Goal: Check status

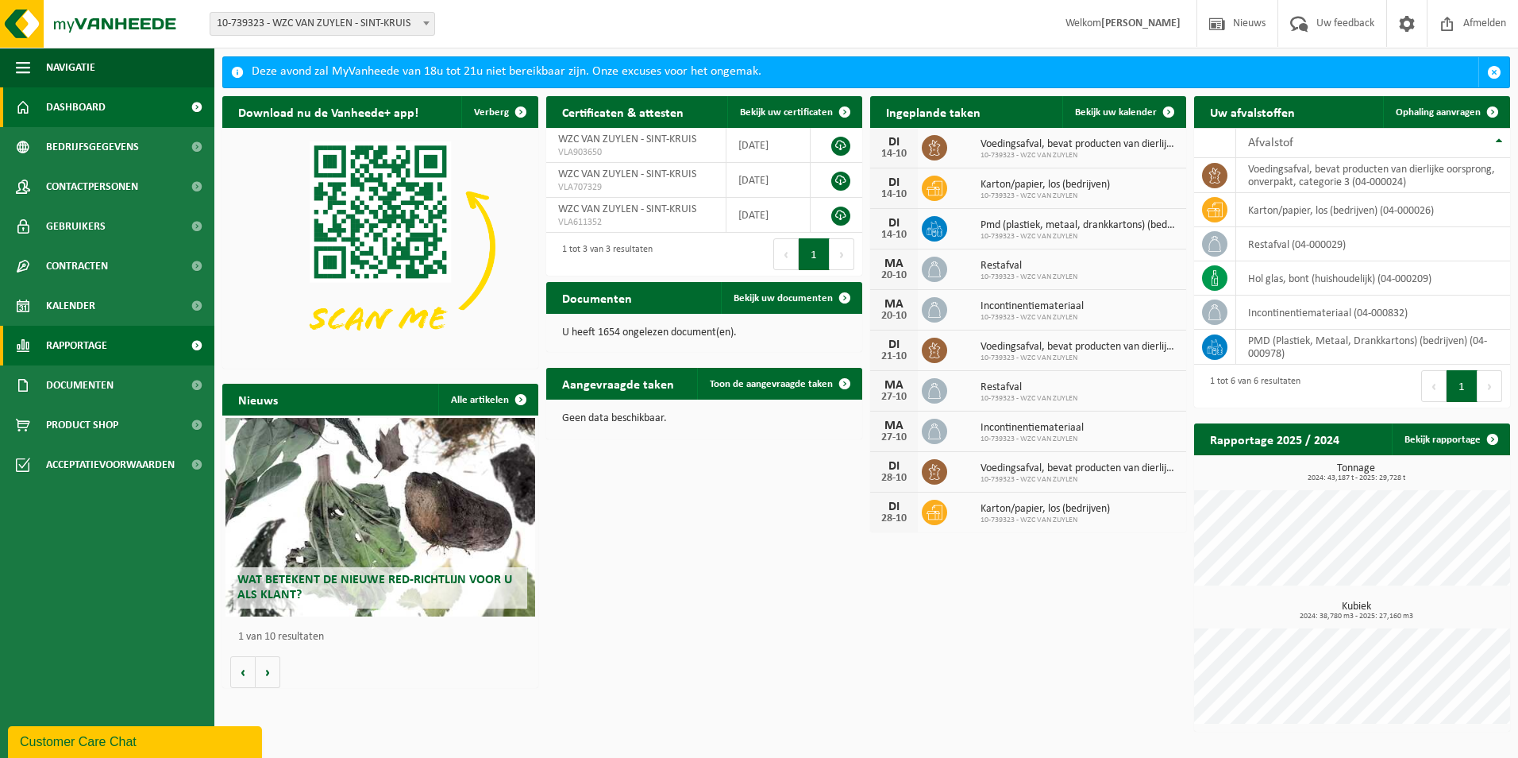
click at [60, 341] on span "Rapportage" at bounding box center [76, 346] width 61 height 40
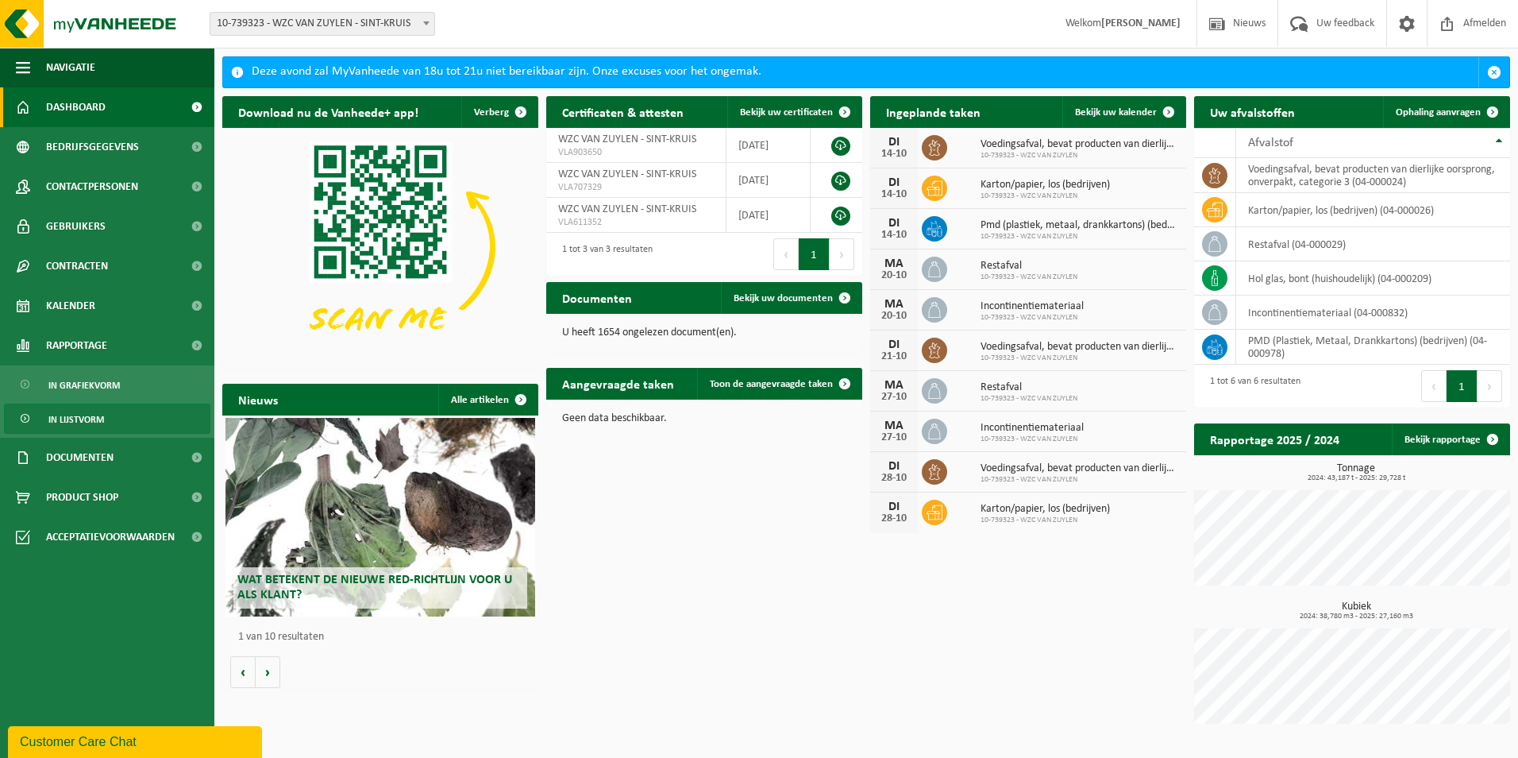
click at [63, 419] on span "In lijstvorm" at bounding box center [76, 419] width 56 height 30
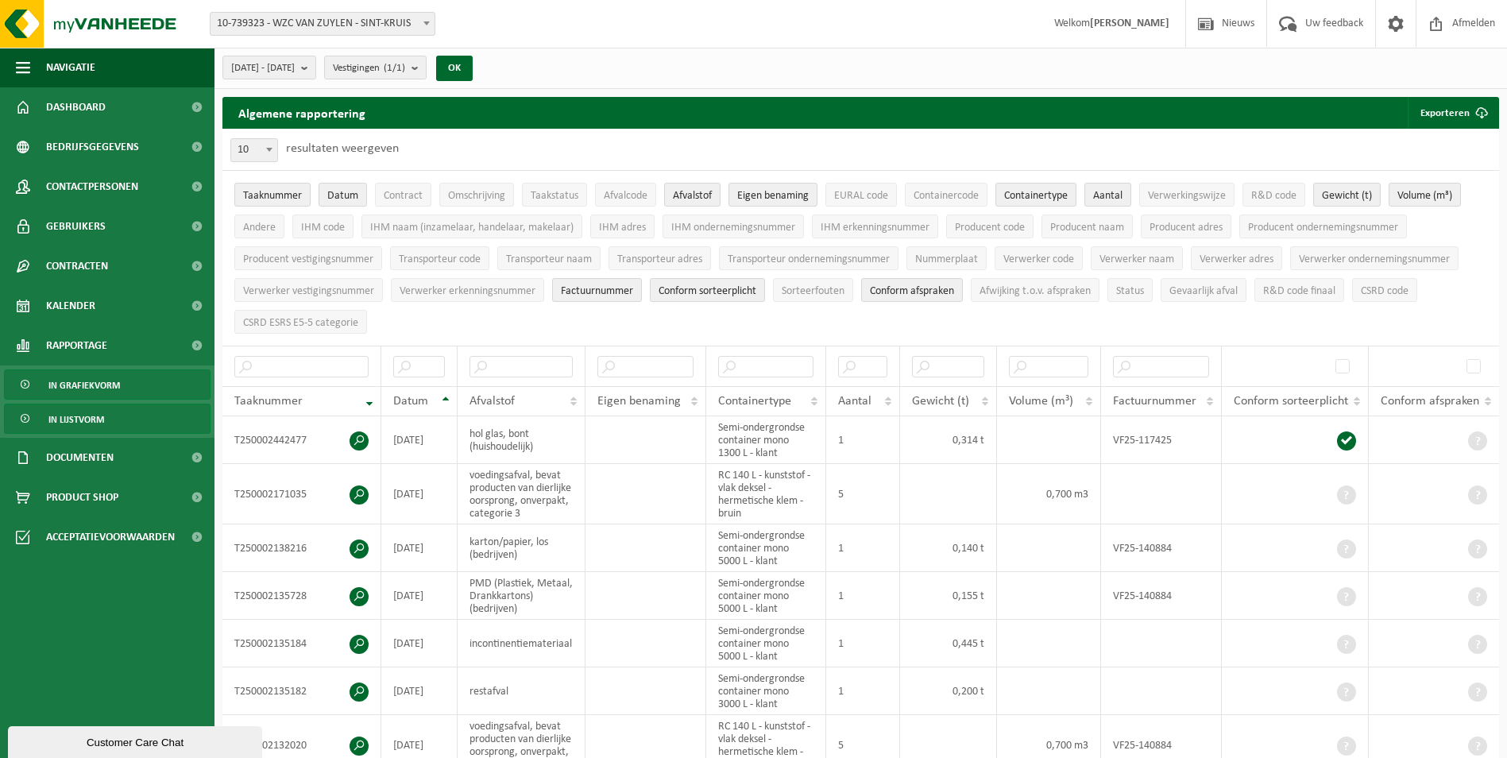
click at [61, 386] on span "In grafiekvorm" at bounding box center [83, 385] width 71 height 30
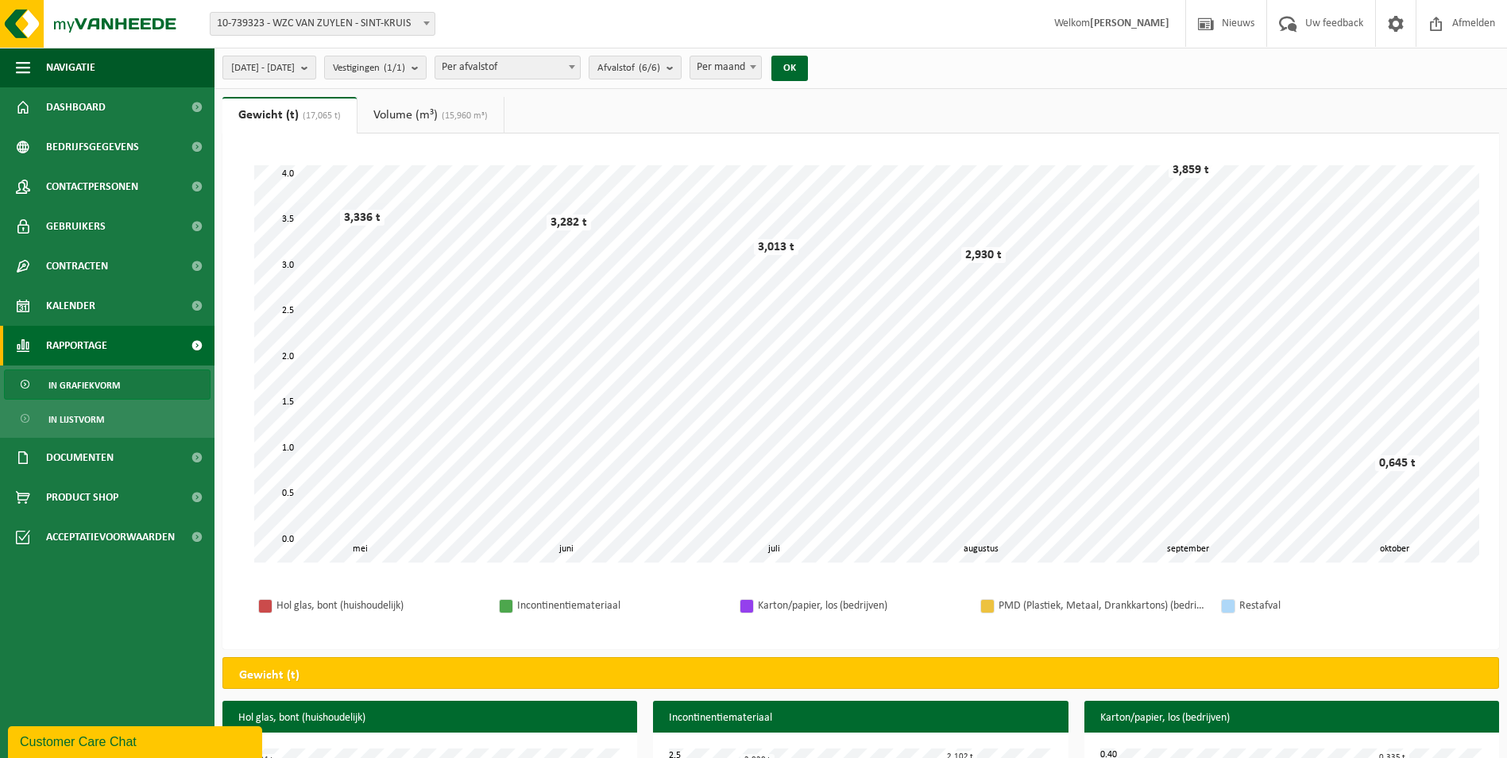
click at [315, 68] on b "submit" at bounding box center [308, 67] width 14 height 22
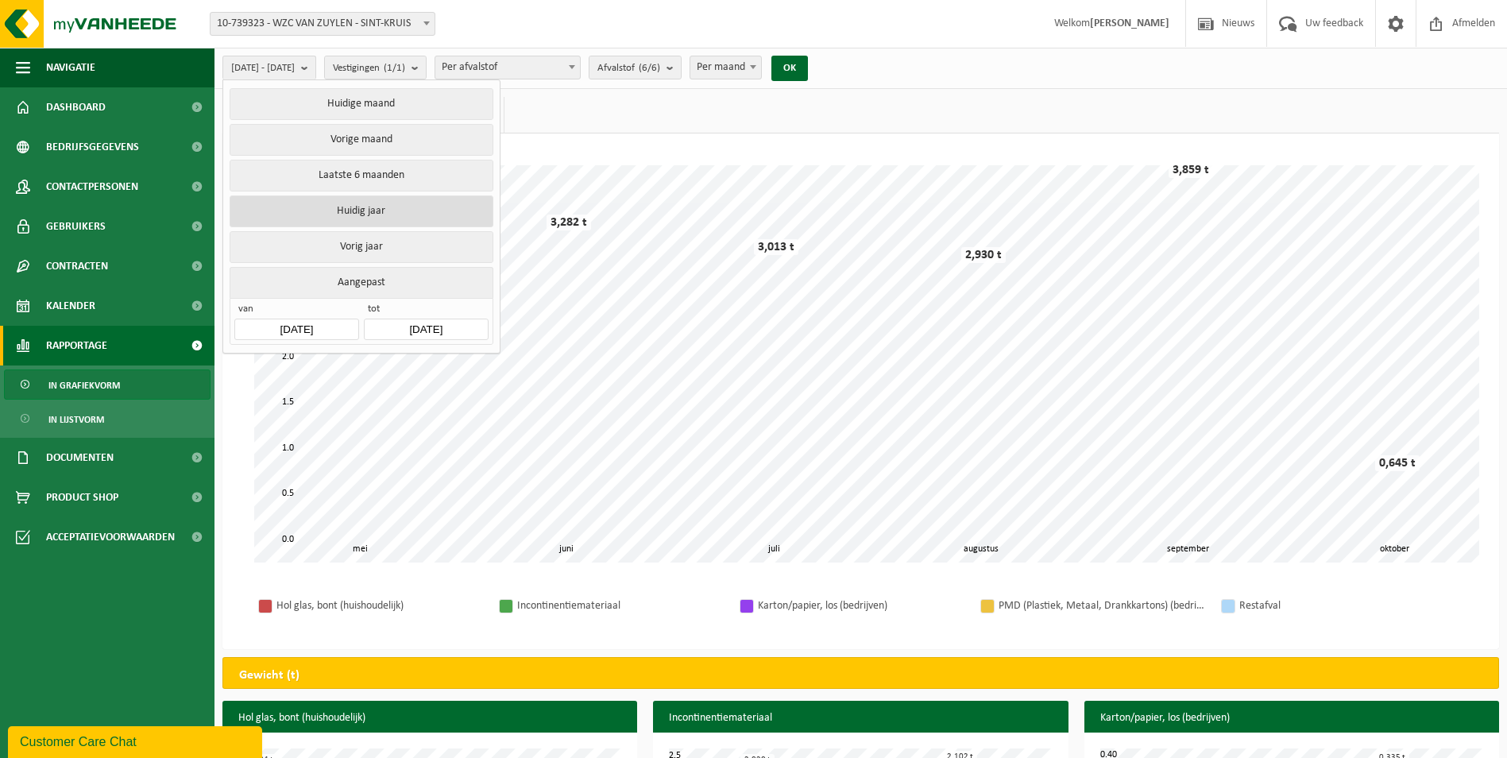
click at [327, 207] on button "Huidig jaar" at bounding box center [361, 211] width 263 height 32
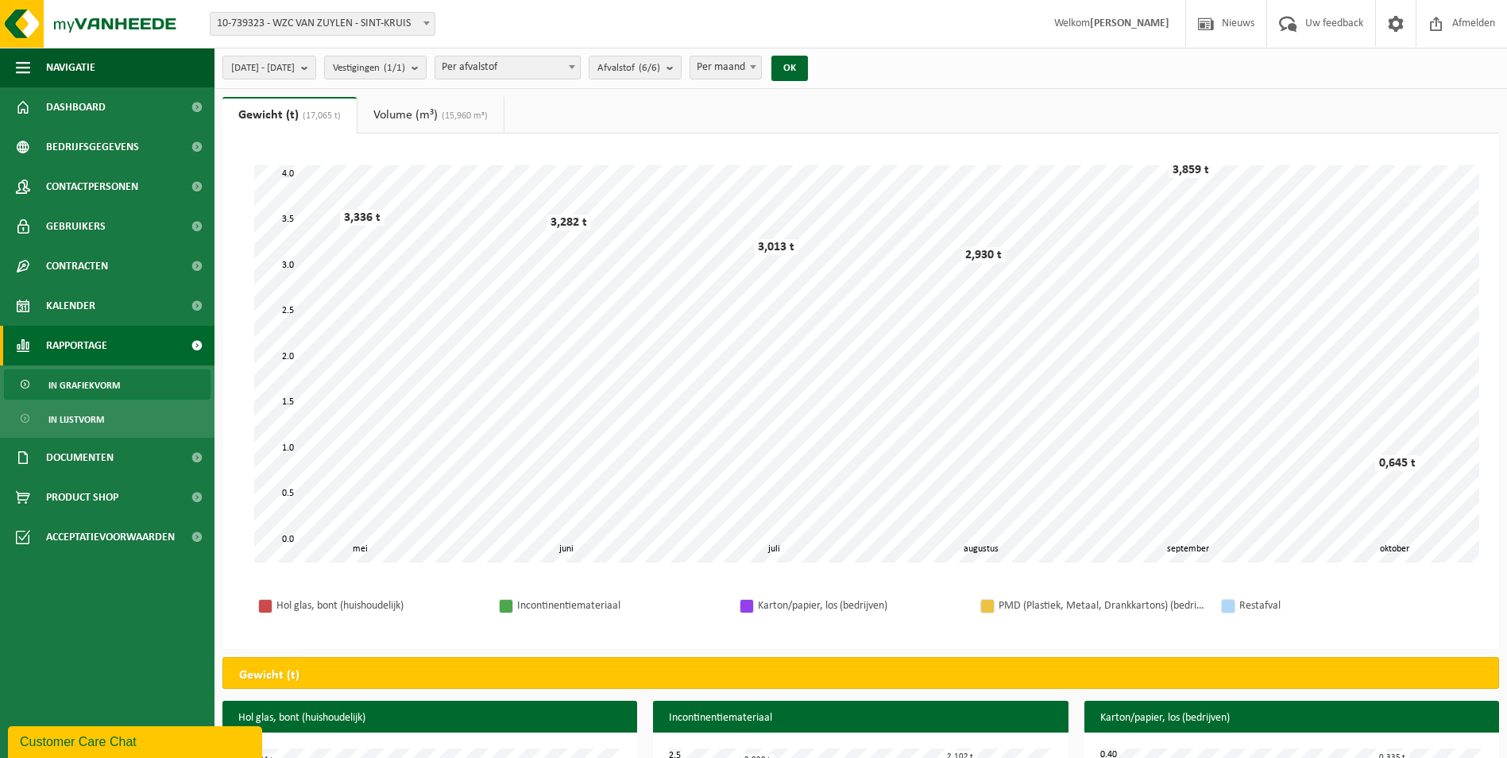
click at [580, 68] on span at bounding box center [572, 66] width 16 height 21
click at [580, 67] on span at bounding box center [572, 66] width 16 height 21
click at [681, 65] on b "submit" at bounding box center [673, 67] width 14 height 22
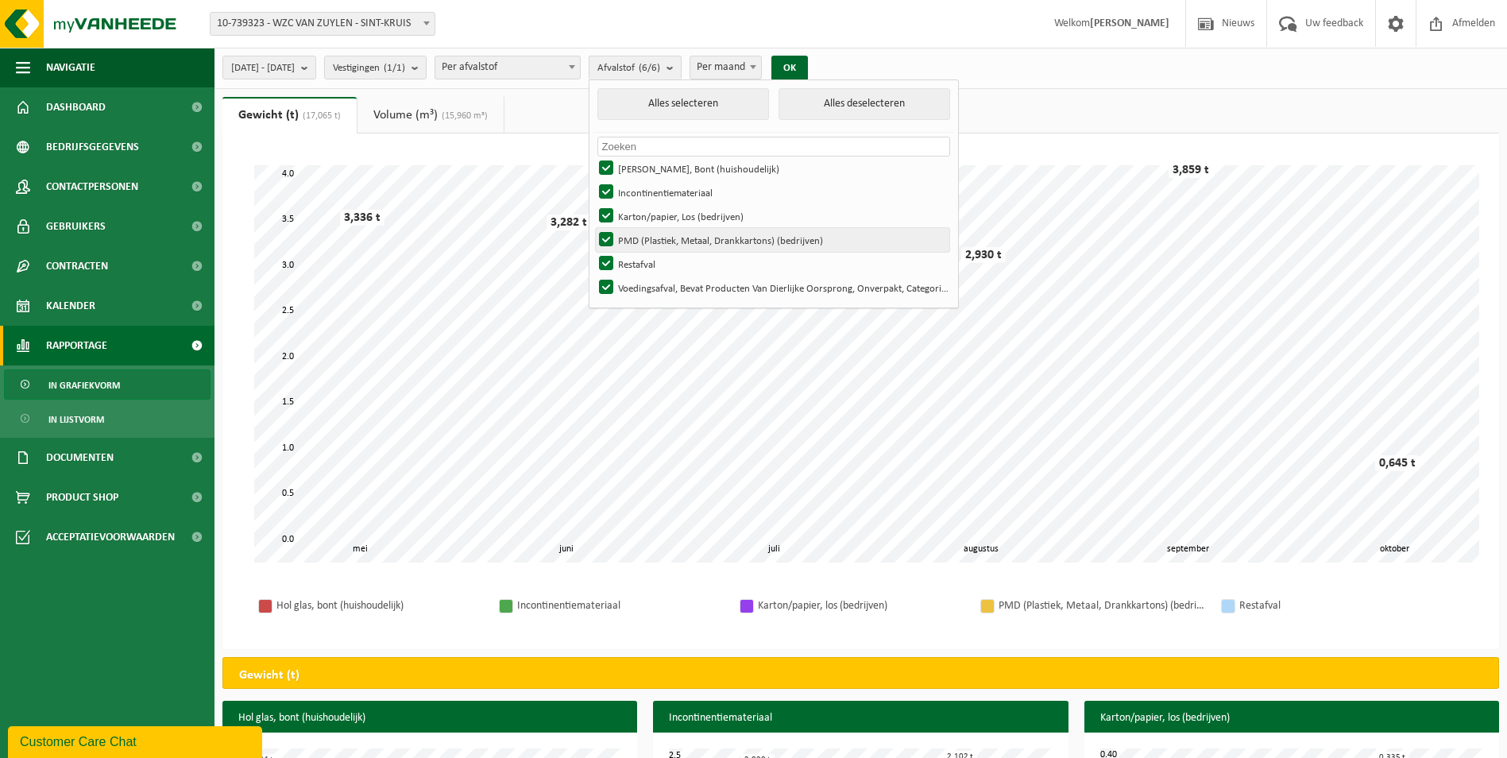
click at [648, 238] on label "PMD (Plastiek, Metaal, Drankkartons) (bedrijven)" at bounding box center [772, 240] width 353 height 24
click at [593, 228] on input "PMD (Plastiek, Metaal, Drankkartons) (bedrijven)" at bounding box center [592, 227] width 1 height 1
checkbox input "false"
click at [949, 217] on label "Karton/papier, Los (bedrijven)" at bounding box center [772, 216] width 353 height 24
click at [593, 204] on input "Karton/papier, Los (bedrijven)" at bounding box center [592, 203] width 1 height 1
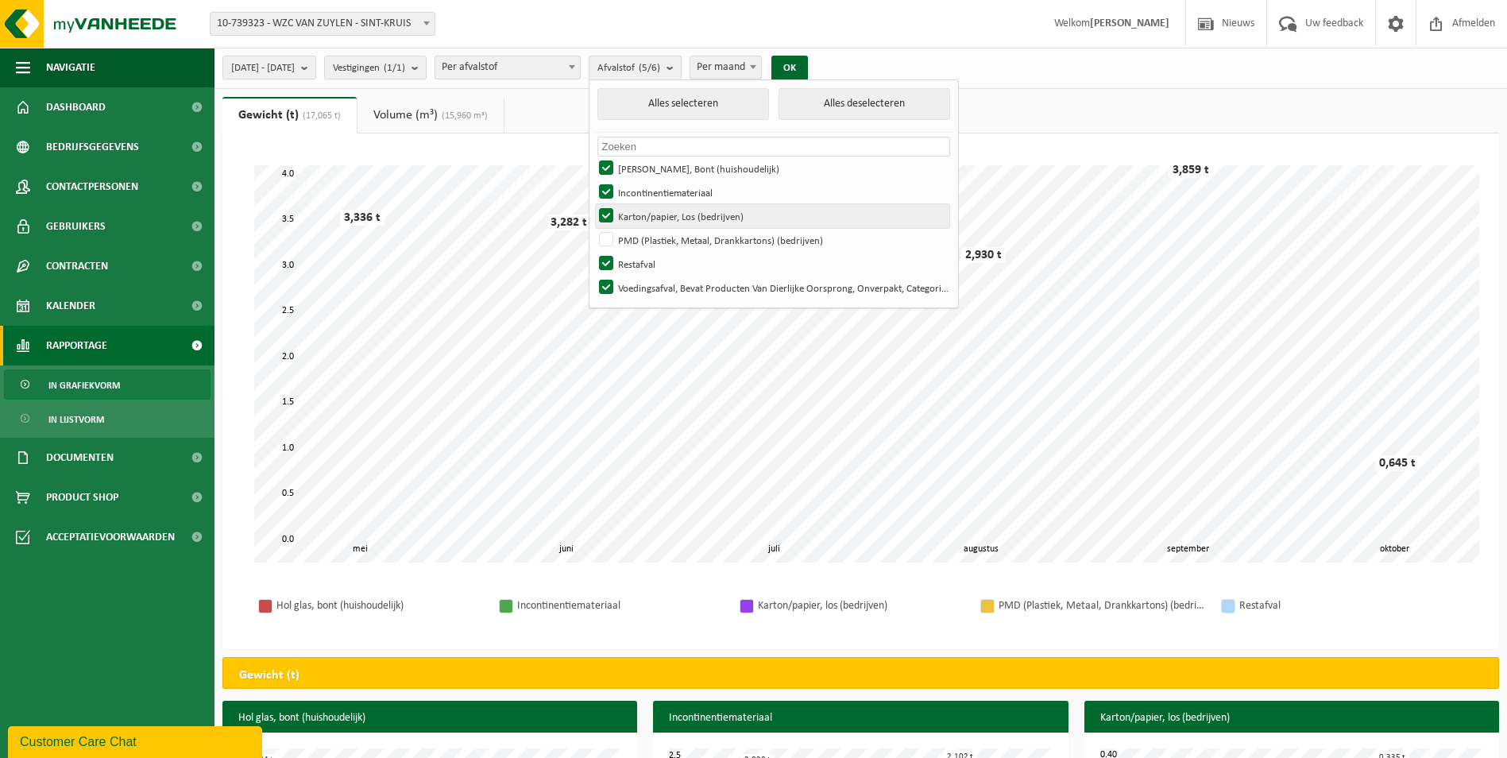
checkbox input "false"
click at [651, 183] on label "Incontinentiemateriaal" at bounding box center [772, 192] width 353 height 24
click at [593, 180] on input "Incontinentiemateriaal" at bounding box center [592, 179] width 1 height 1
checkbox input "false"
drag, startPoint x: 649, startPoint y: 167, endPoint x: 638, endPoint y: 241, distance: 75.5
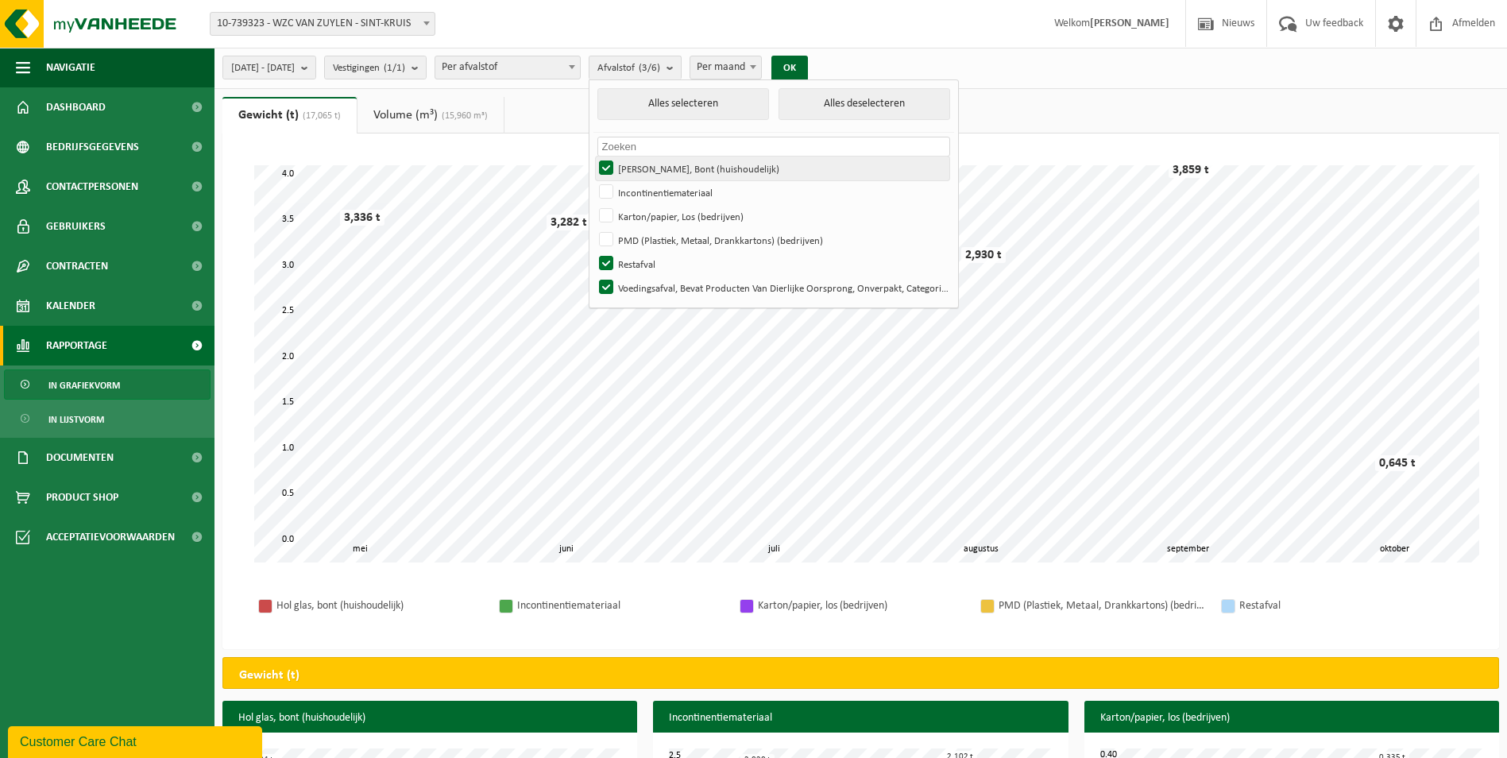
click at [648, 167] on label "Hol Glas, Bont (huishoudelijk)" at bounding box center [772, 168] width 353 height 24
click at [593, 156] on input "Hol Glas, Bont (huishoudelijk)" at bounding box center [592, 156] width 1 height 1
checkbox input "false"
click at [644, 288] on label "Voedingsafval, Bevat Producten Van Dierlijke Oorsprong, Onverpakt, Categorie 3" at bounding box center [772, 288] width 353 height 24
click at [593, 276] on input "Voedingsafval, Bevat Producten Van Dierlijke Oorsprong, Onverpakt, Categorie 3" at bounding box center [592, 275] width 1 height 1
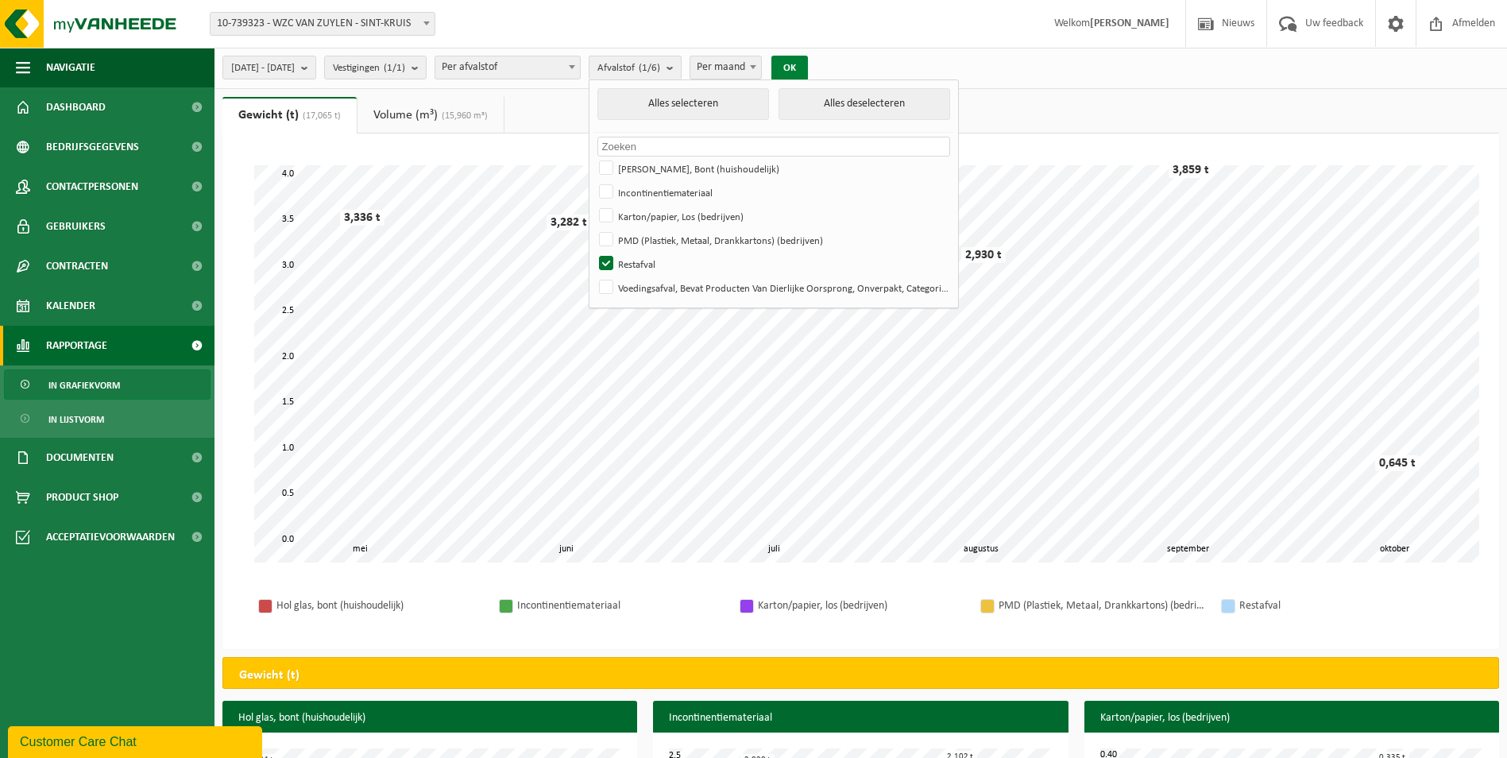
click at [808, 69] on button "OK" at bounding box center [789, 68] width 37 height 25
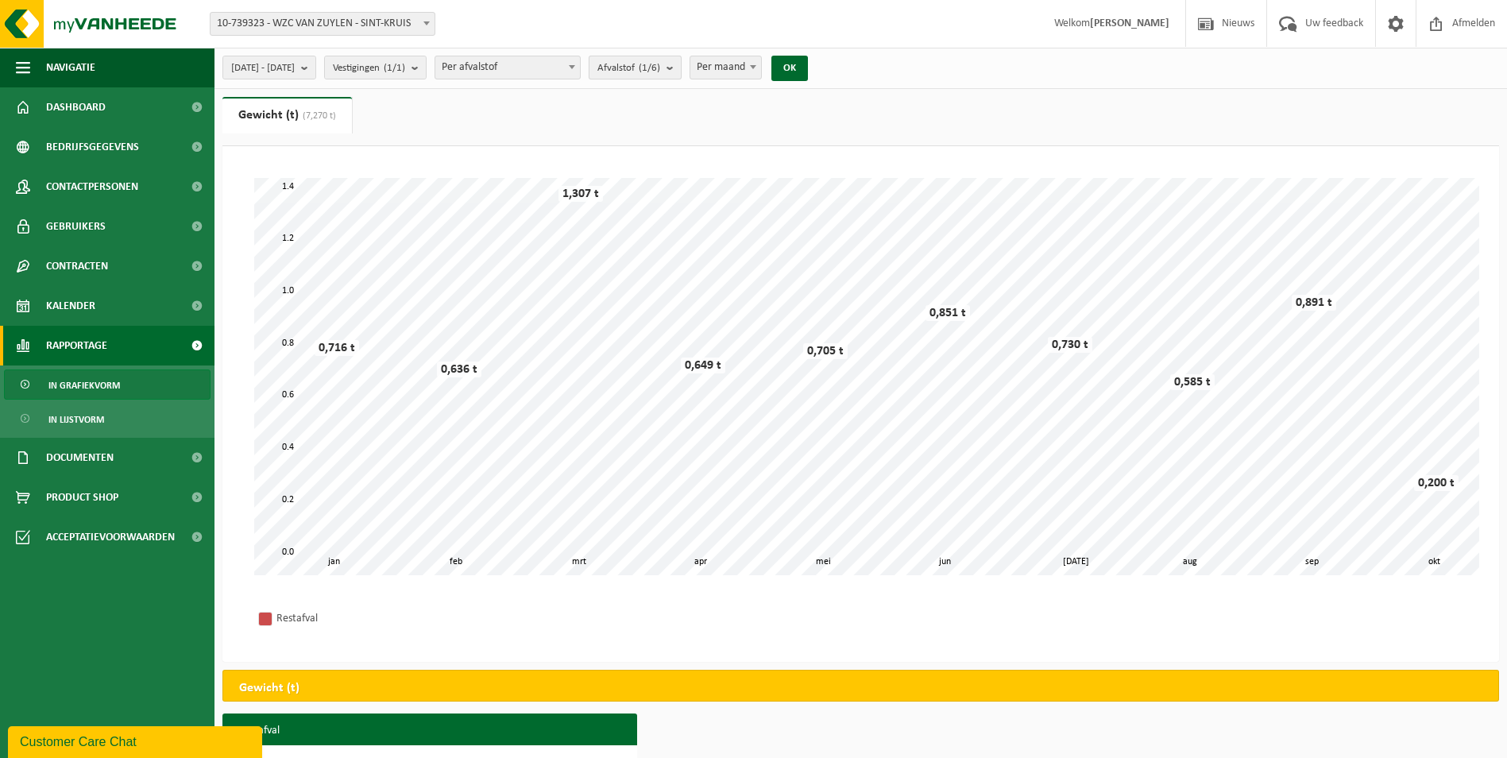
click at [681, 68] on b "submit" at bounding box center [673, 67] width 14 height 22
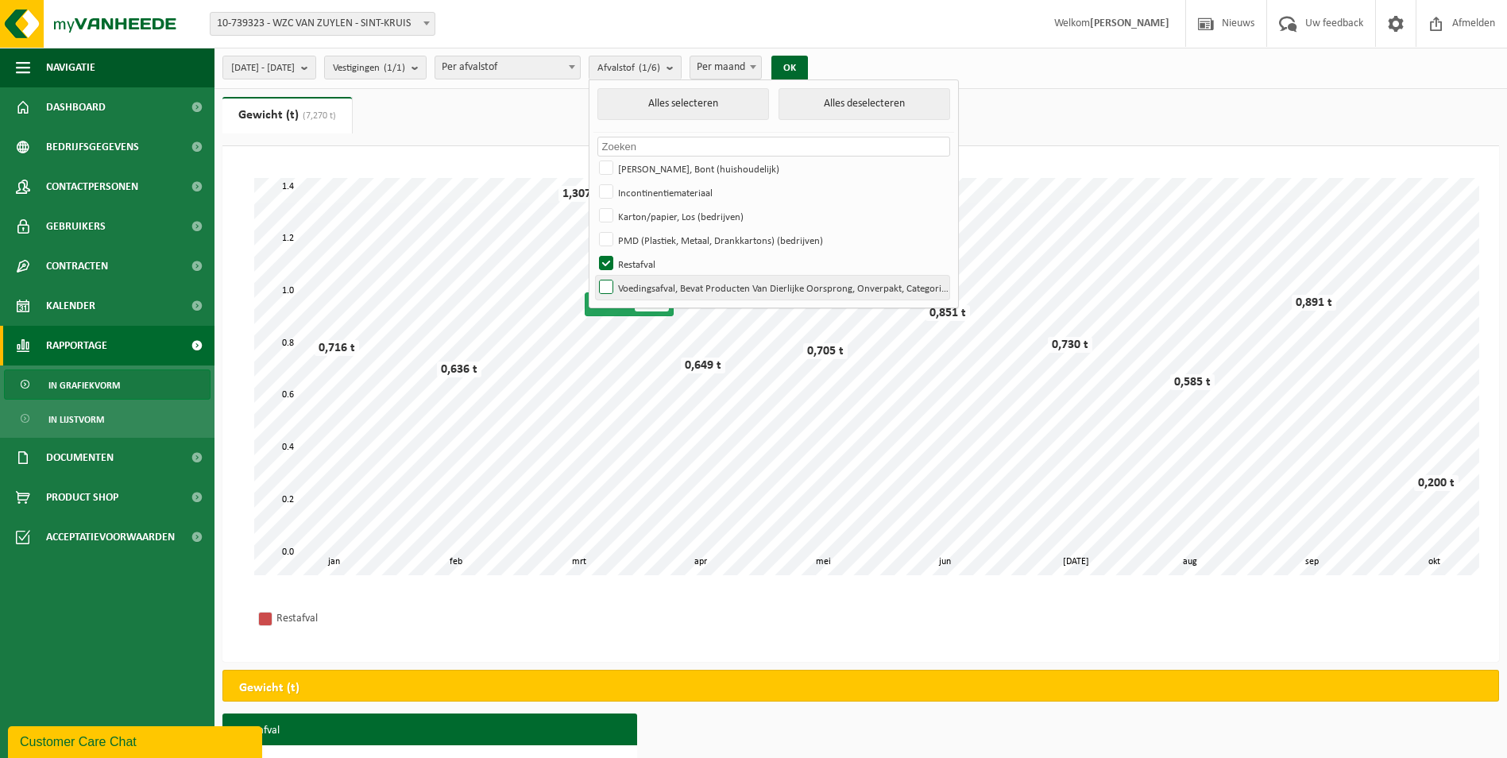
click at [650, 294] on label "Voedingsafval, Bevat Producten Van Dierlijke Oorsprong, Onverpakt, Categorie 3" at bounding box center [772, 288] width 353 height 24
click at [593, 276] on input "Voedingsafval, Bevat Producten Van Dierlijke Oorsprong, Onverpakt, Categorie 3" at bounding box center [592, 275] width 1 height 1
checkbox input "true"
click at [649, 261] on label "Restafval" at bounding box center [772, 264] width 353 height 24
click at [593, 252] on input "Restafval" at bounding box center [592, 251] width 1 height 1
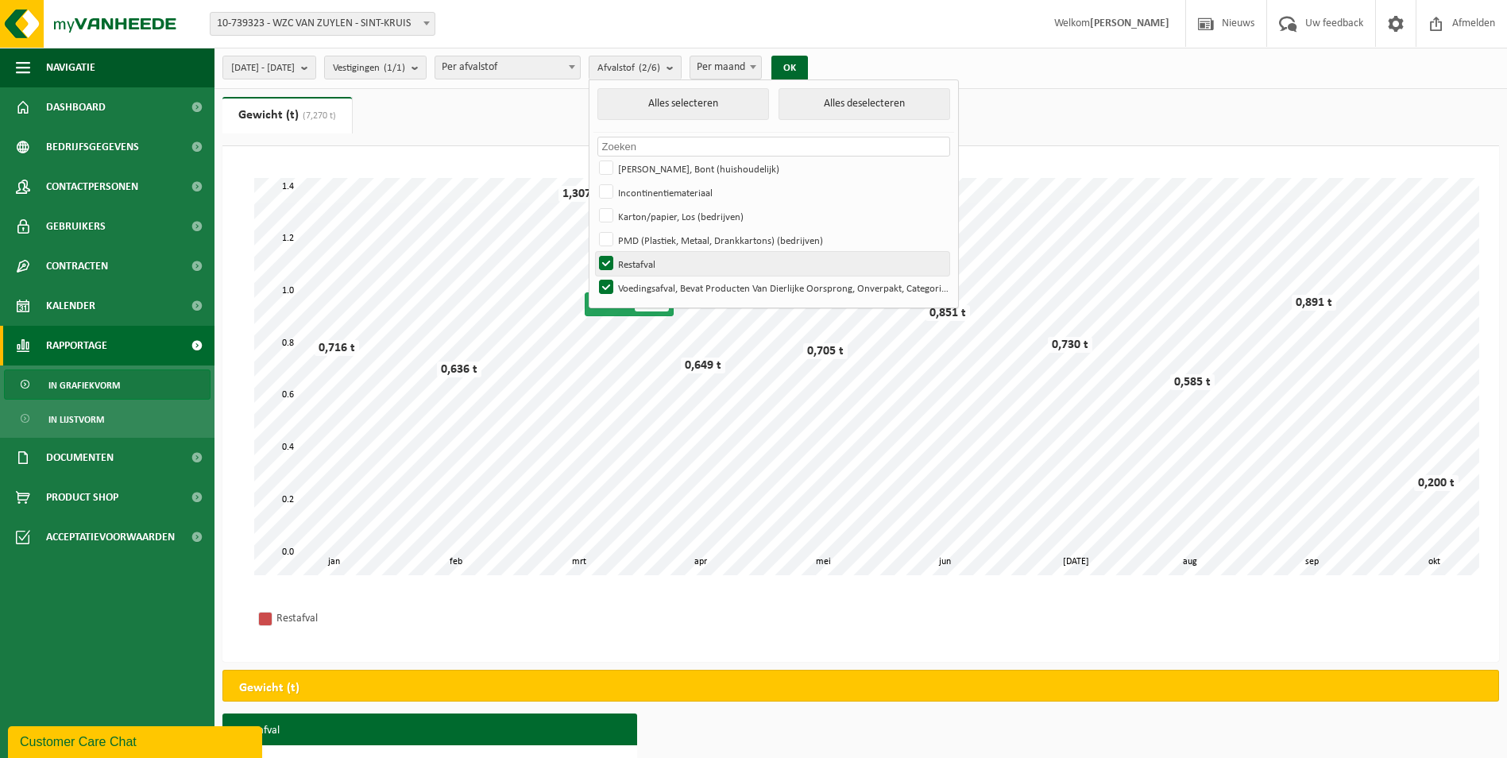
checkbox input "false"
click at [808, 68] on button "OK" at bounding box center [789, 68] width 37 height 25
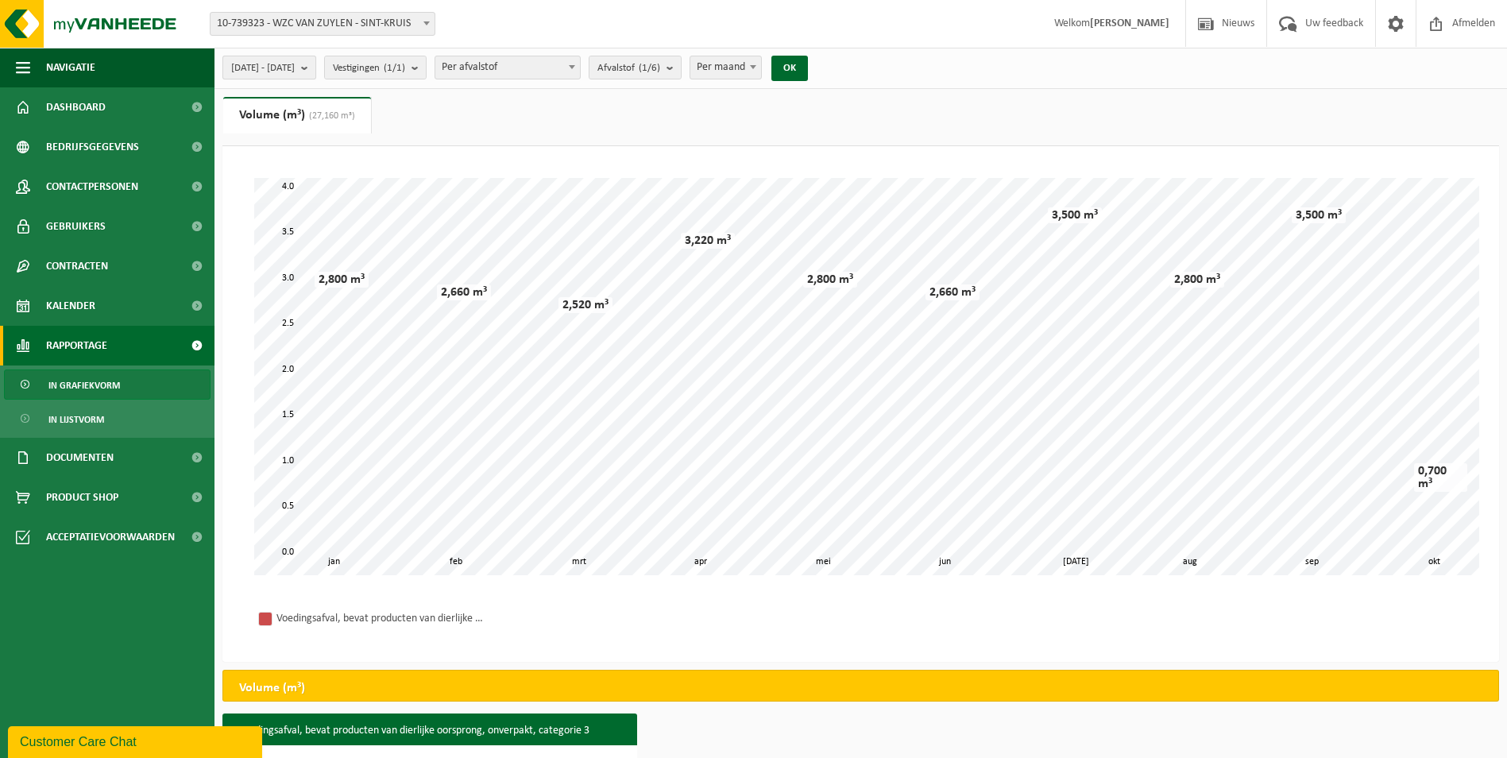
click at [315, 68] on b "submit" at bounding box center [308, 67] width 14 height 22
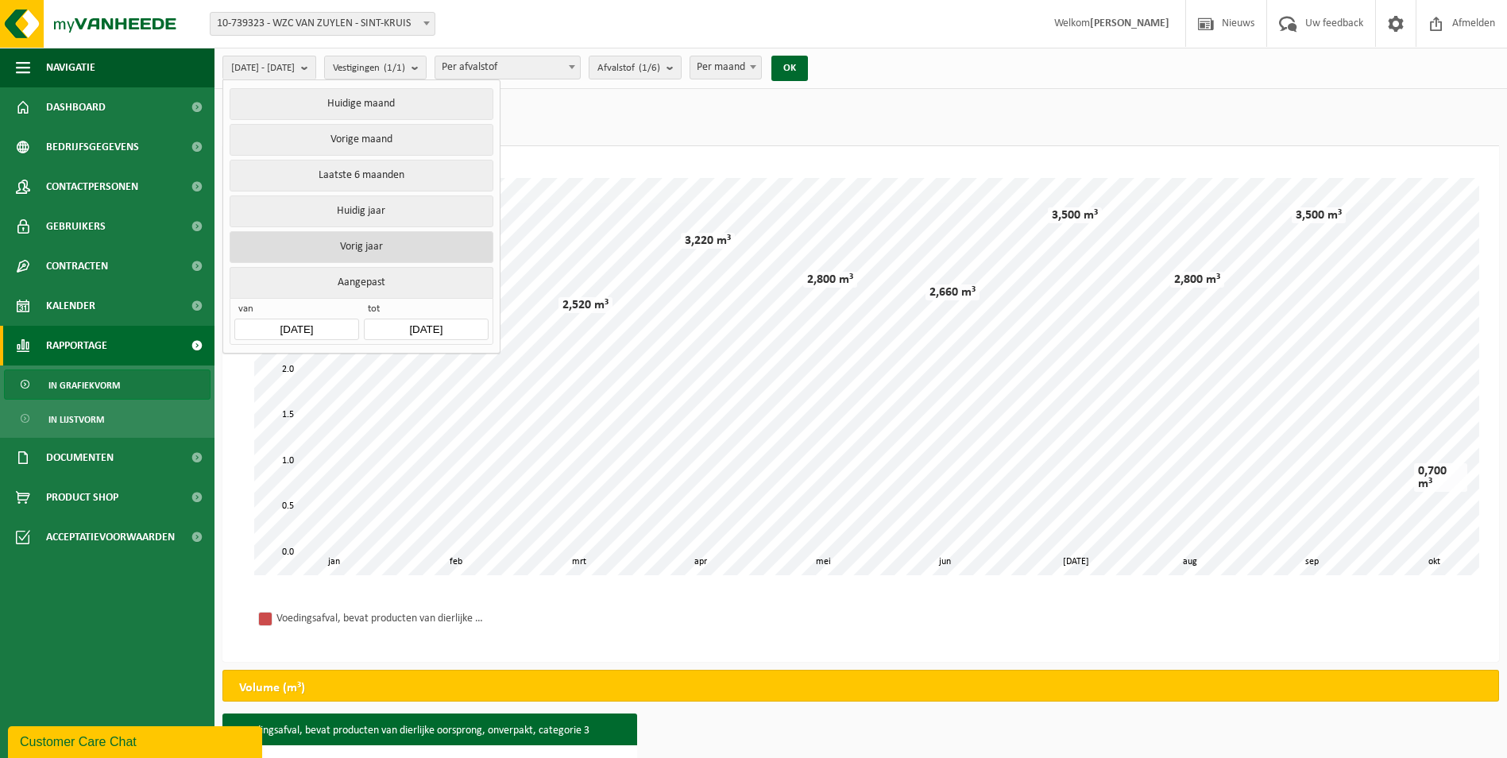
click at [370, 242] on button "Vorig jaar" at bounding box center [361, 247] width 263 height 32
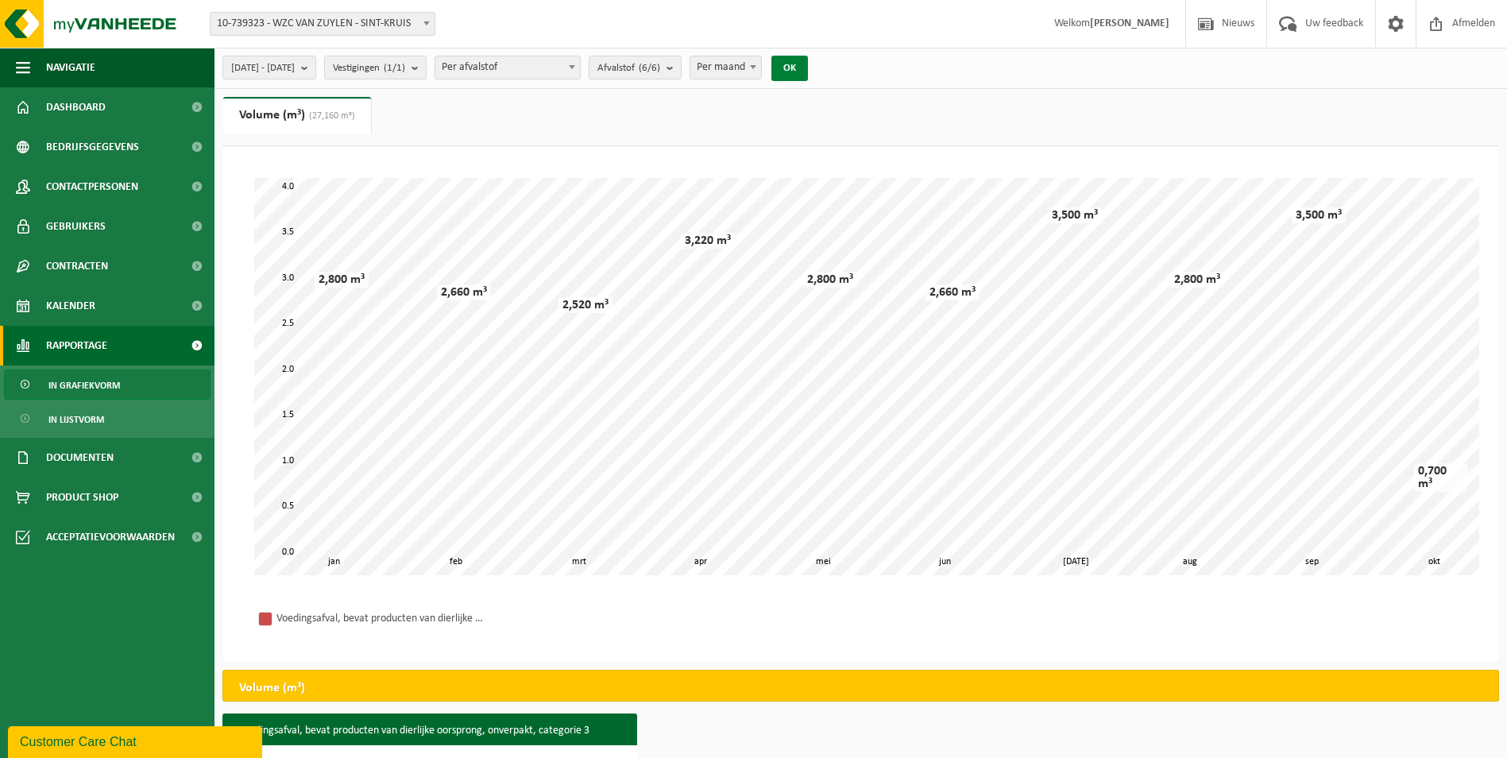
click at [808, 65] on button "OK" at bounding box center [789, 68] width 37 height 25
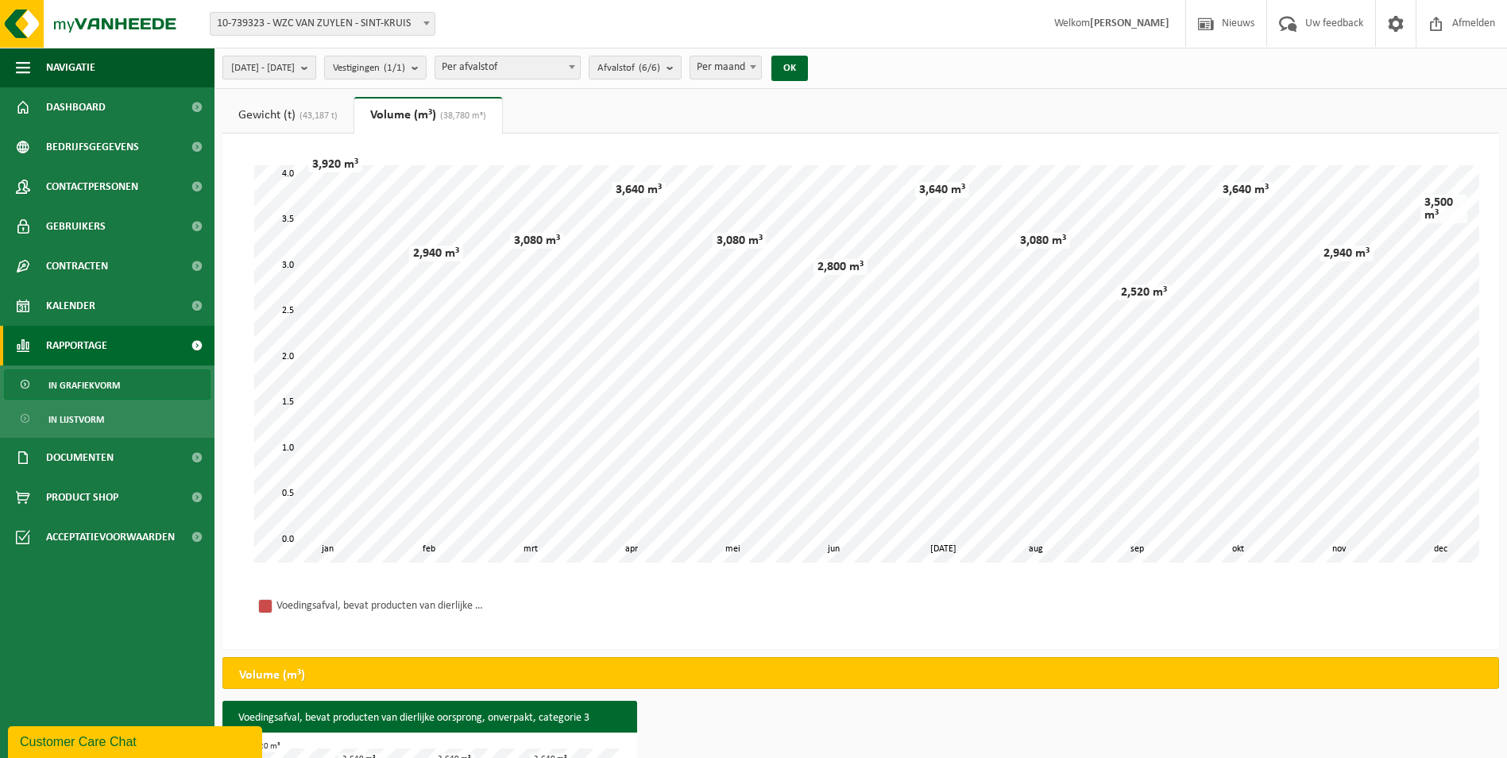
click at [315, 68] on b "submit" at bounding box center [308, 67] width 14 height 22
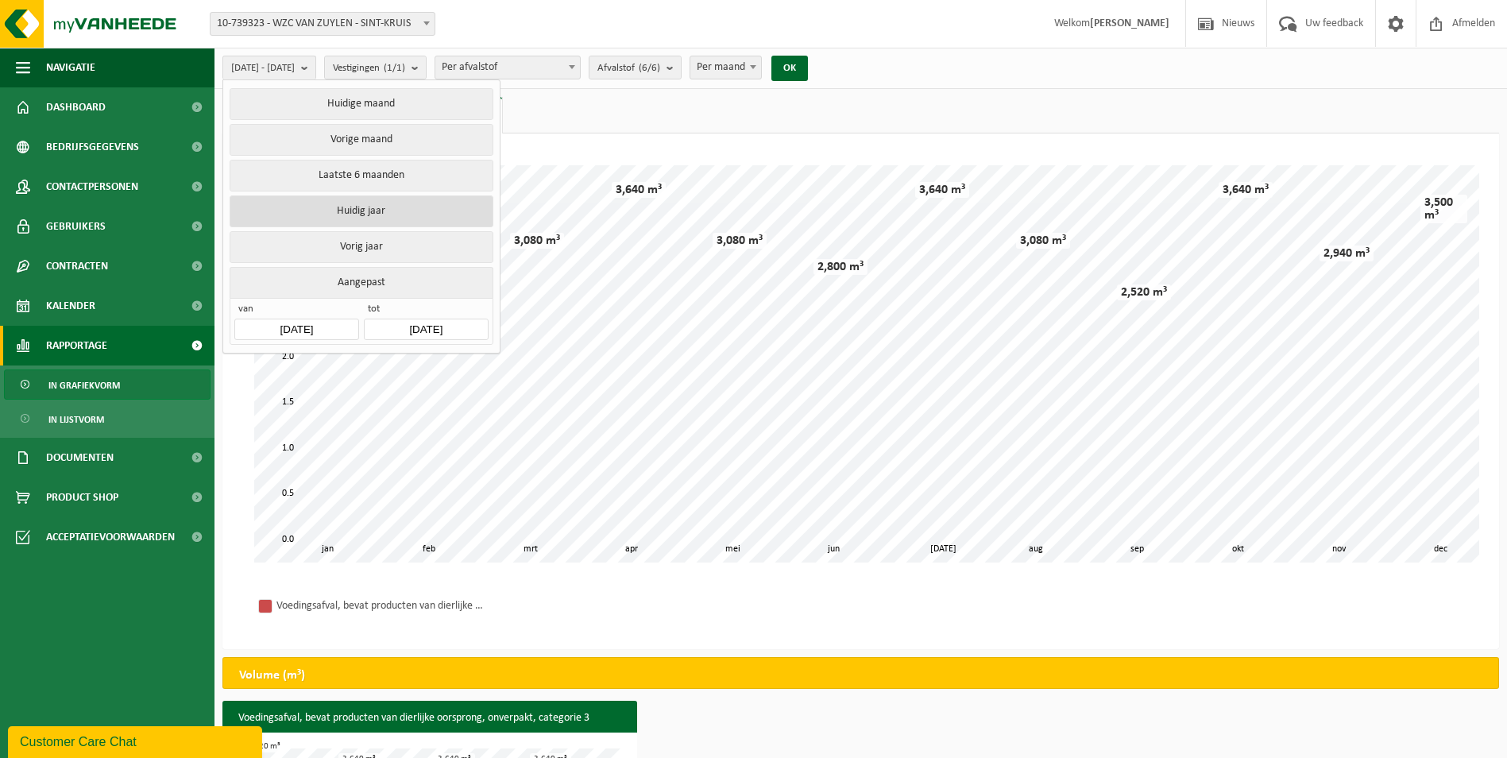
click at [345, 209] on button "Huidig jaar" at bounding box center [361, 211] width 263 height 32
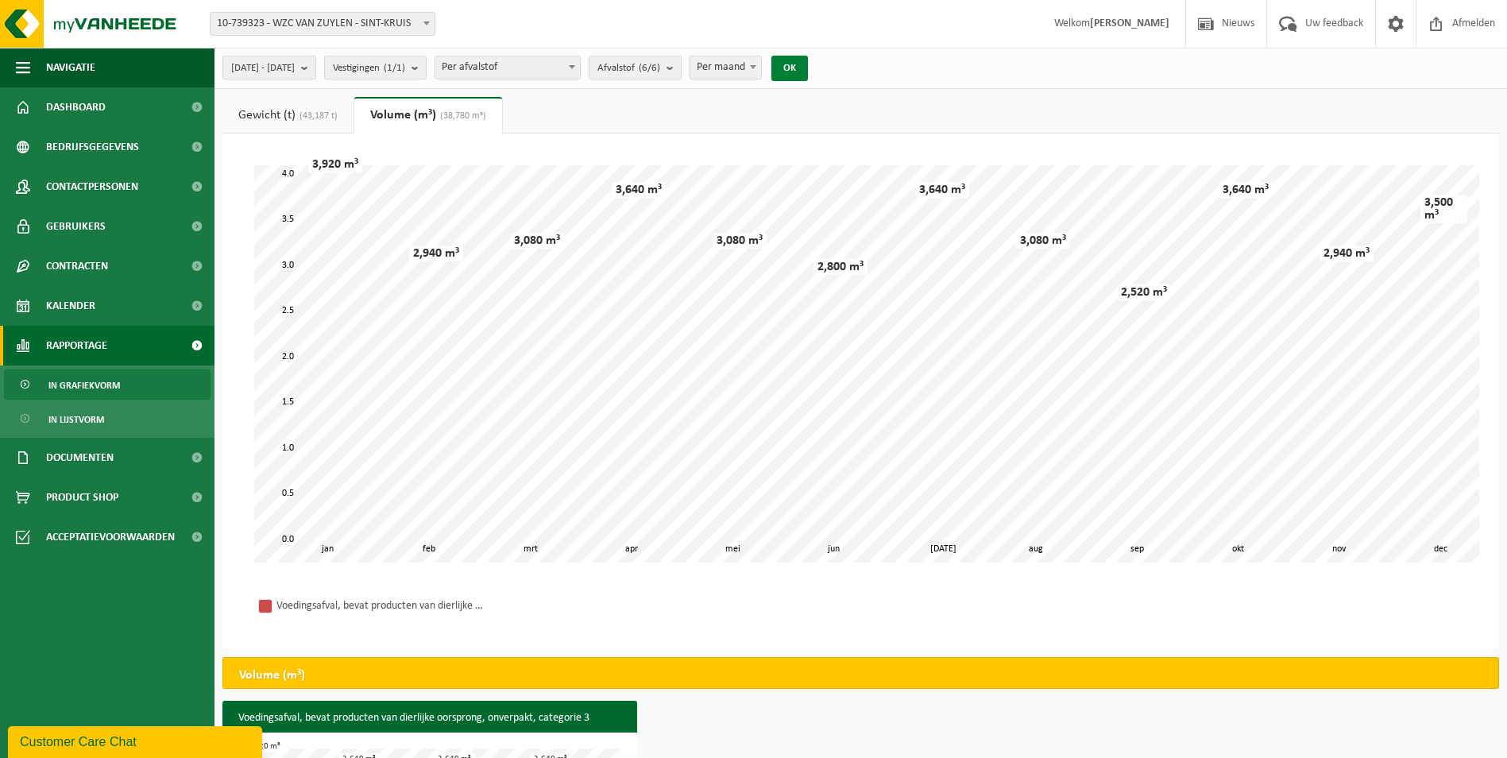
click at [808, 62] on button "OK" at bounding box center [789, 68] width 37 height 25
